Goal: Ask a question

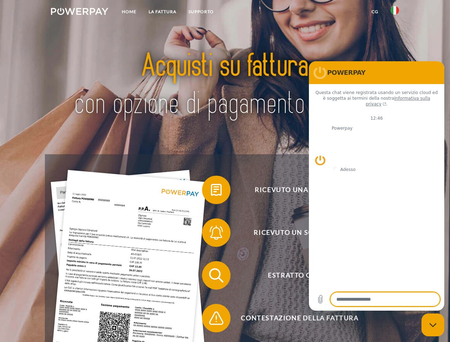
click at [79, 12] on img at bounding box center [79, 11] width 57 height 7
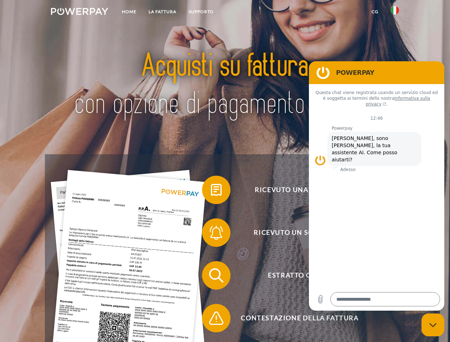
click at [394, 12] on img at bounding box center [394, 10] width 9 height 9
click at [374, 12] on link "CG" at bounding box center [374, 11] width 19 height 13
click at [211, 191] on span at bounding box center [206, 190] width 36 height 36
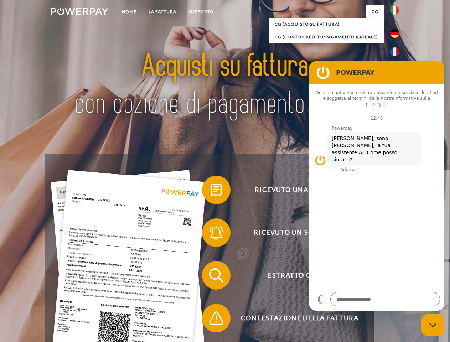
click at [211, 234] on div "Ricevuto una fattura? Ricevuto un sollecito? Estratto conto indietro" at bounding box center [224, 296] width 359 height 285
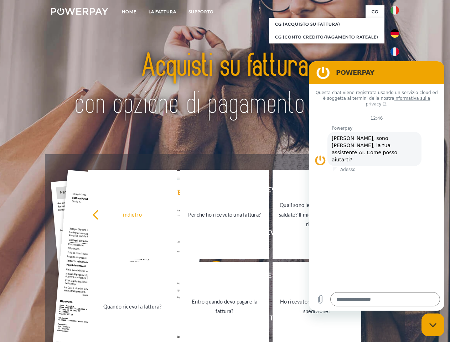
click at [211, 277] on link "Entro quando devo pagare la fattura?" at bounding box center [224, 306] width 89 height 89
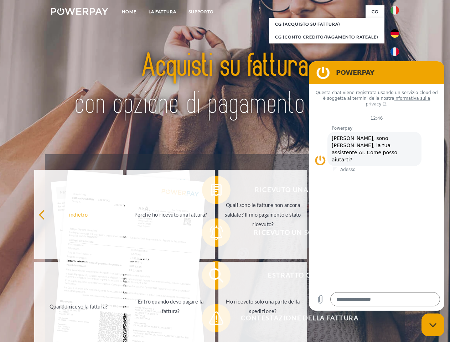
click at [211, 319] on span at bounding box center [206, 318] width 36 height 36
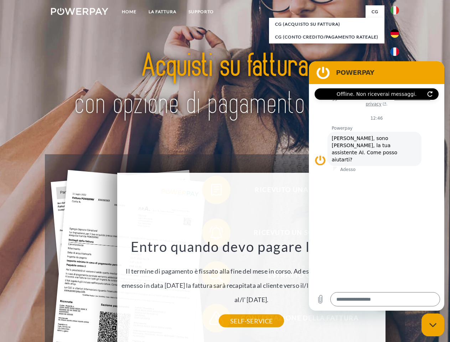
click at [432, 325] on icon "Chiudi la finestra di messaggistica" at bounding box center [432, 324] width 7 height 5
type textarea "*"
